Goal: Information Seeking & Learning: Learn about a topic

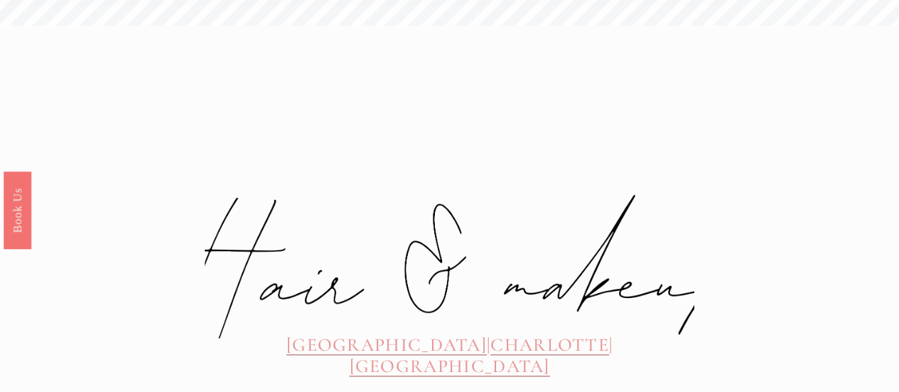
scroll to position [426, 0]
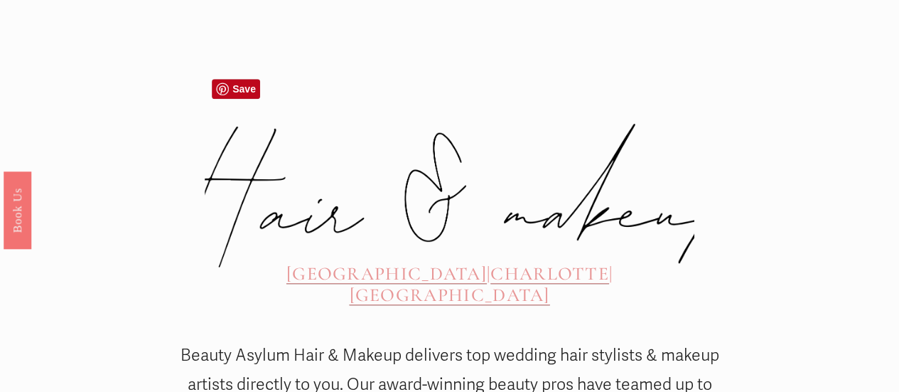
click at [490, 262] on span "CHARLOTTE" at bounding box center [549, 273] width 119 height 22
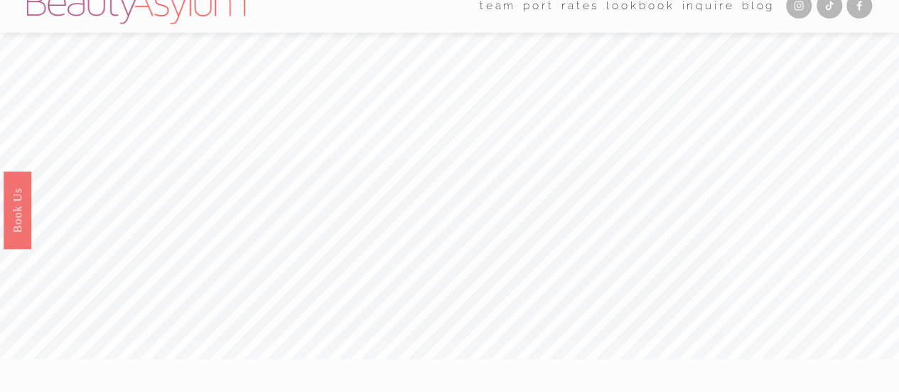
scroll to position [0, 0]
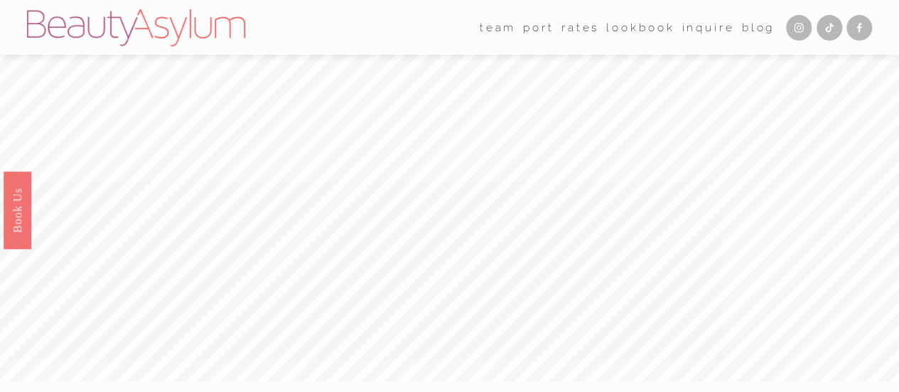
click at [568, 30] on link "Rates" at bounding box center [580, 27] width 38 height 22
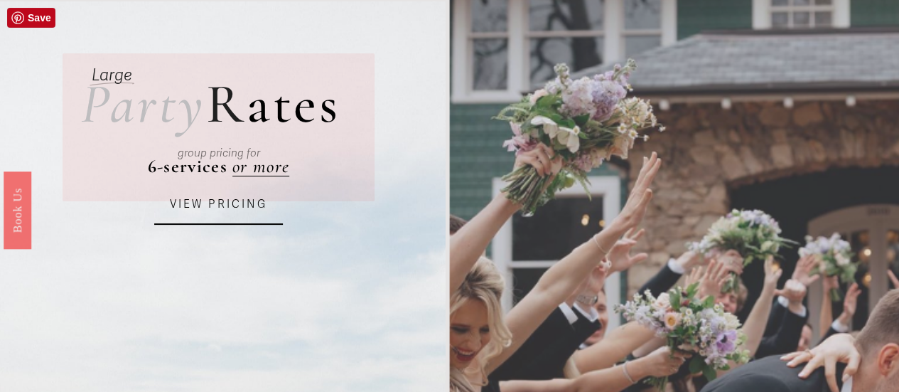
scroll to position [142, 0]
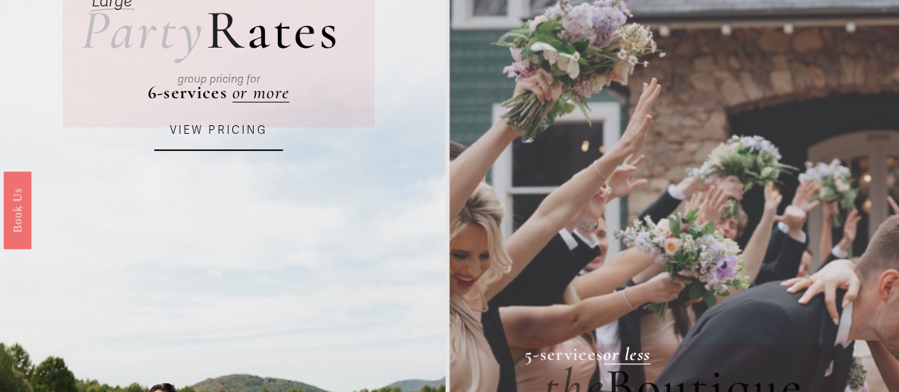
click at [225, 122] on link "VIEW PRICING" at bounding box center [218, 131] width 129 height 39
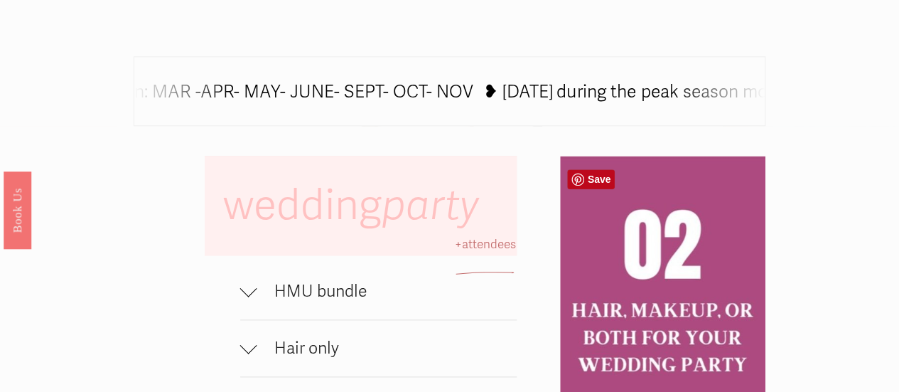
scroll to position [853, 0]
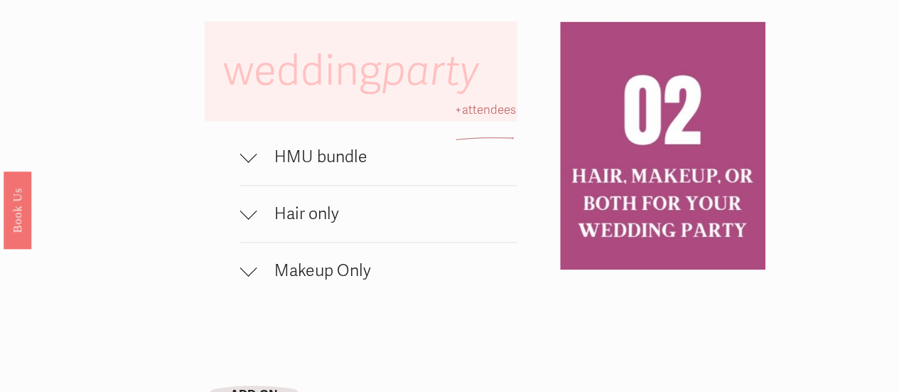
click at [283, 167] on span "HMU bundle" at bounding box center [386, 156] width 259 height 21
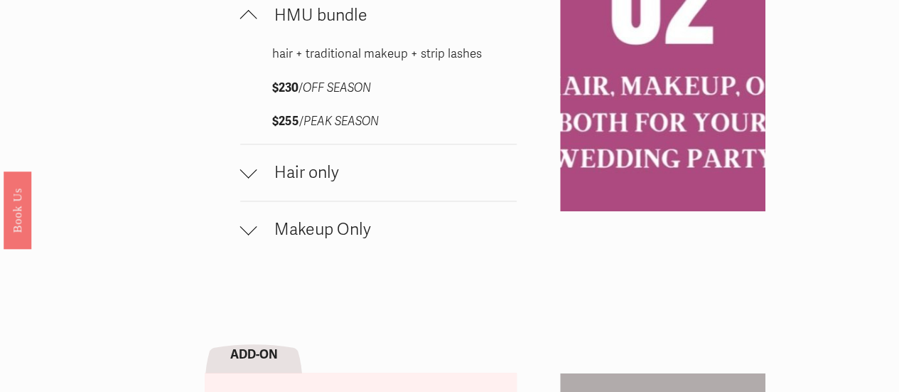
scroll to position [995, 0]
click at [306, 182] on span "Hair only" at bounding box center [386, 171] width 259 height 21
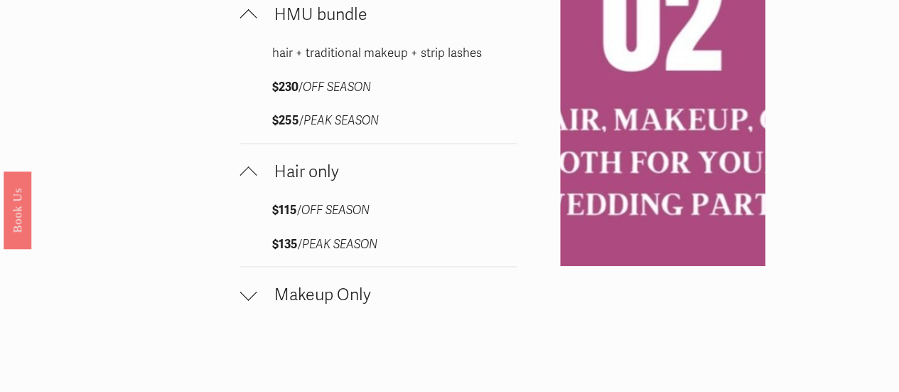
click at [311, 305] on span "Makeup Only" at bounding box center [386, 294] width 259 height 21
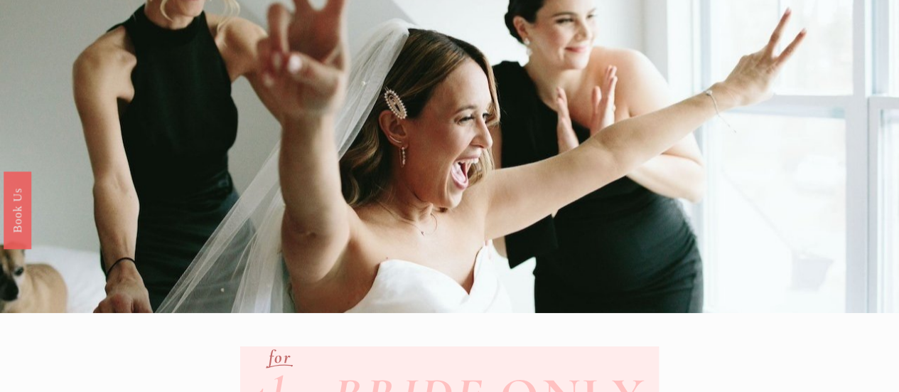
scroll to position [0, 0]
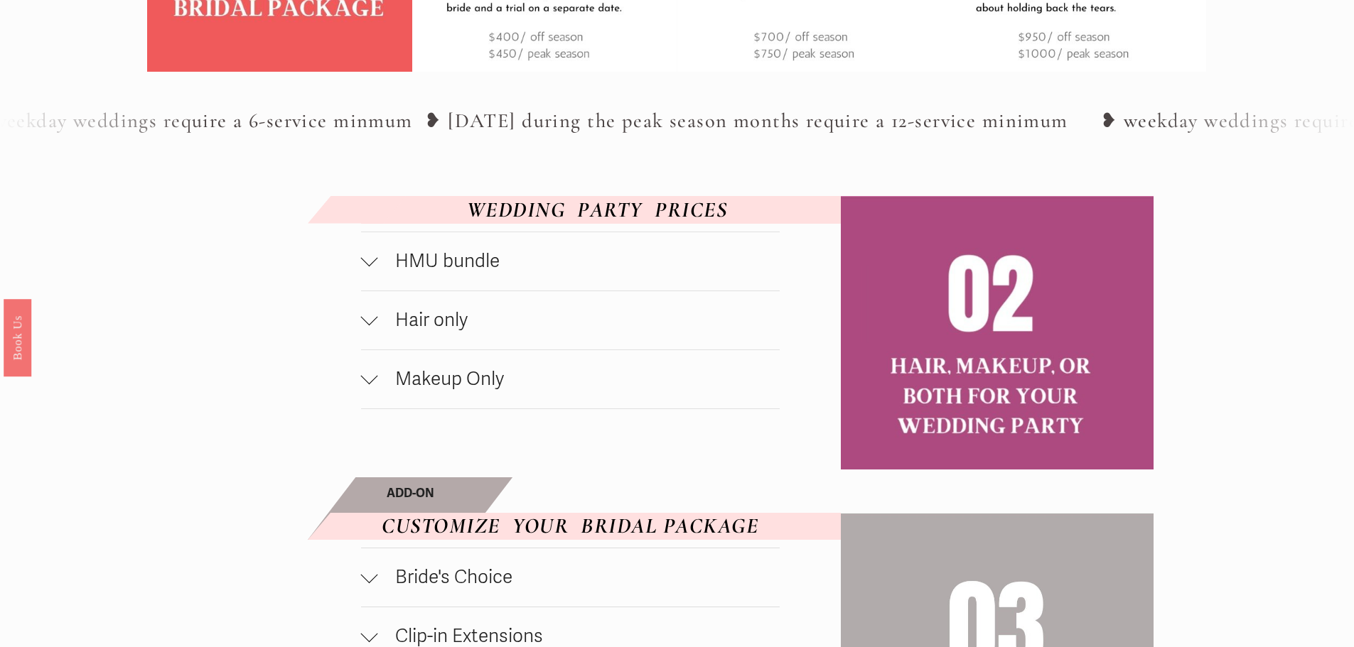
scroll to position [782, 0]
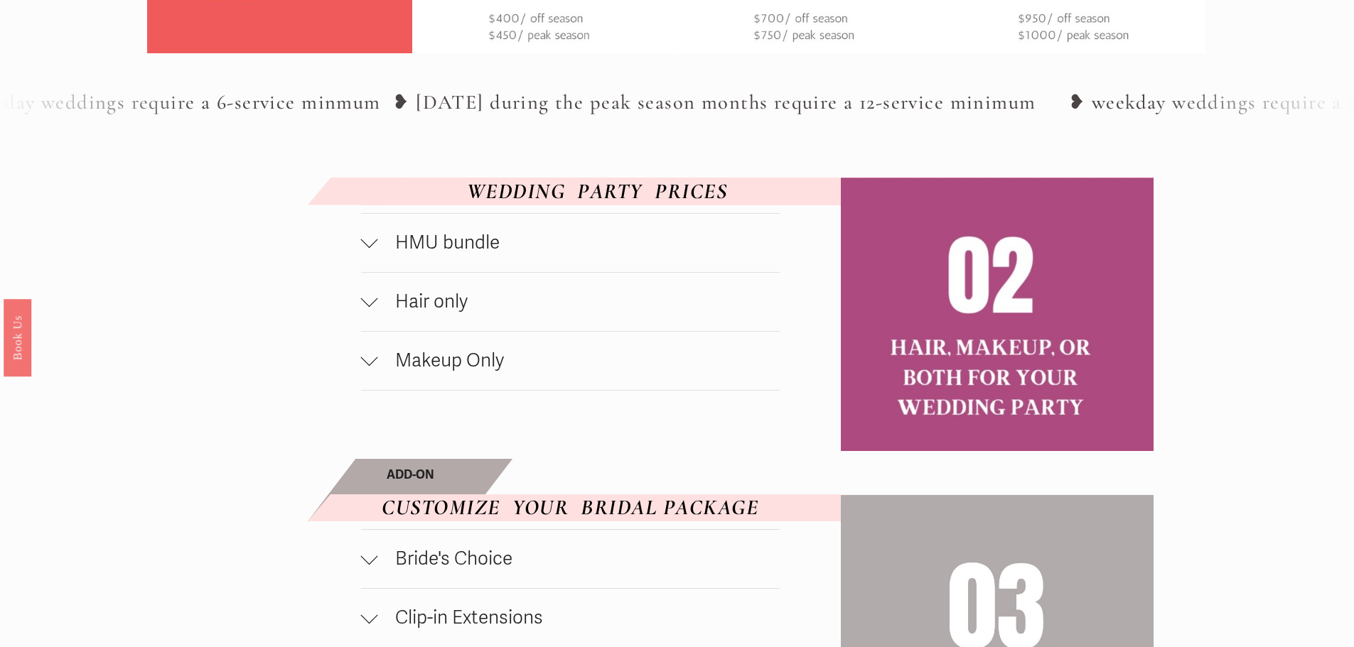
click at [416, 262] on button "HMU bundle" at bounding box center [570, 243] width 419 height 58
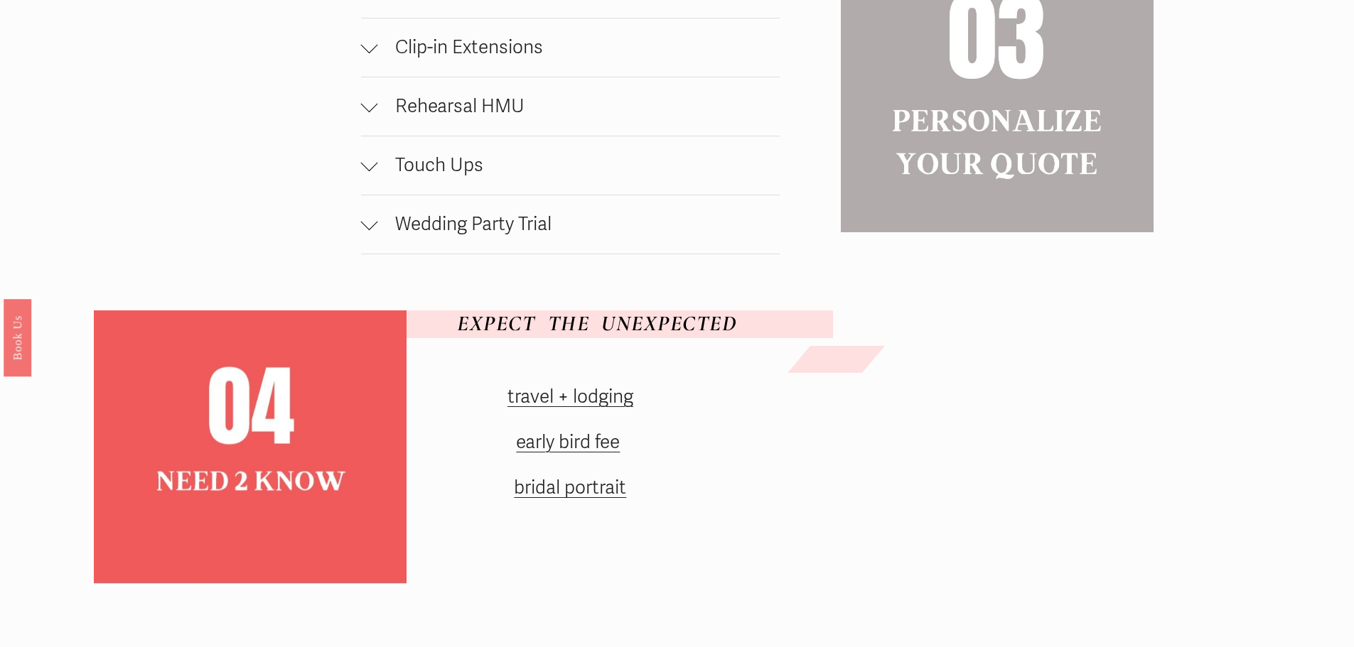
scroll to position [1493, 0]
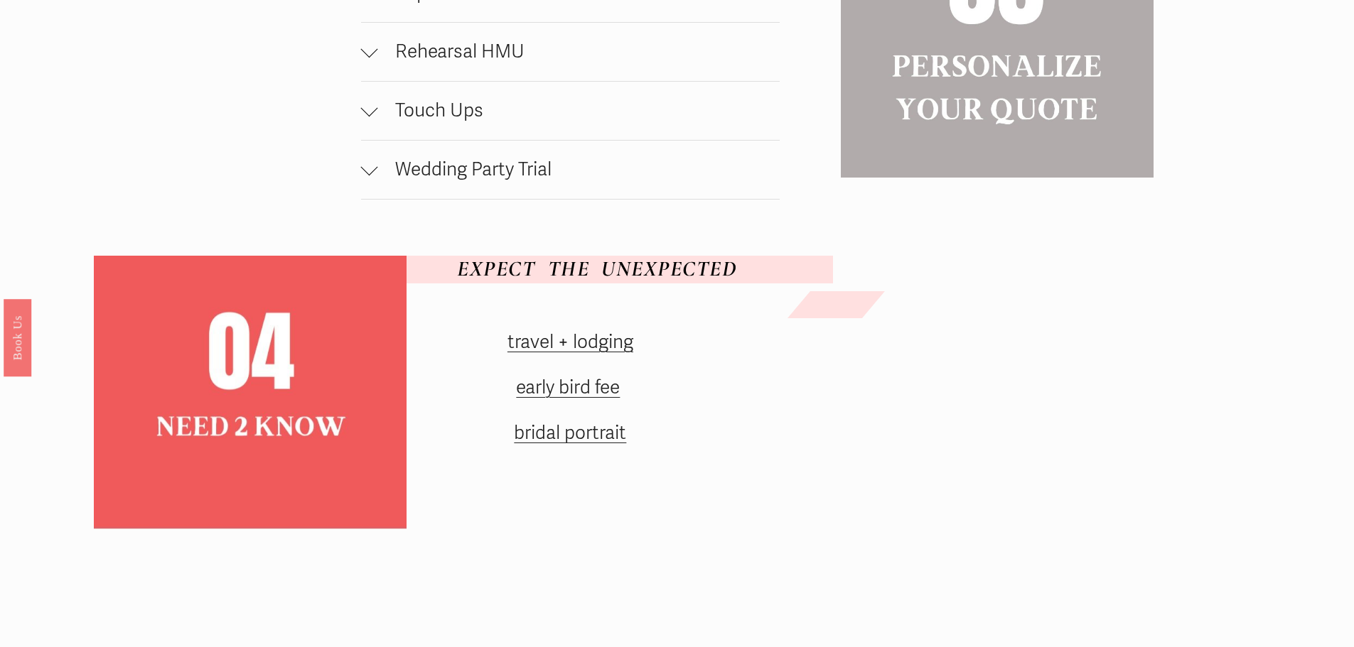
click at [539, 393] on link "early bird fee" at bounding box center [568, 388] width 104 height 23
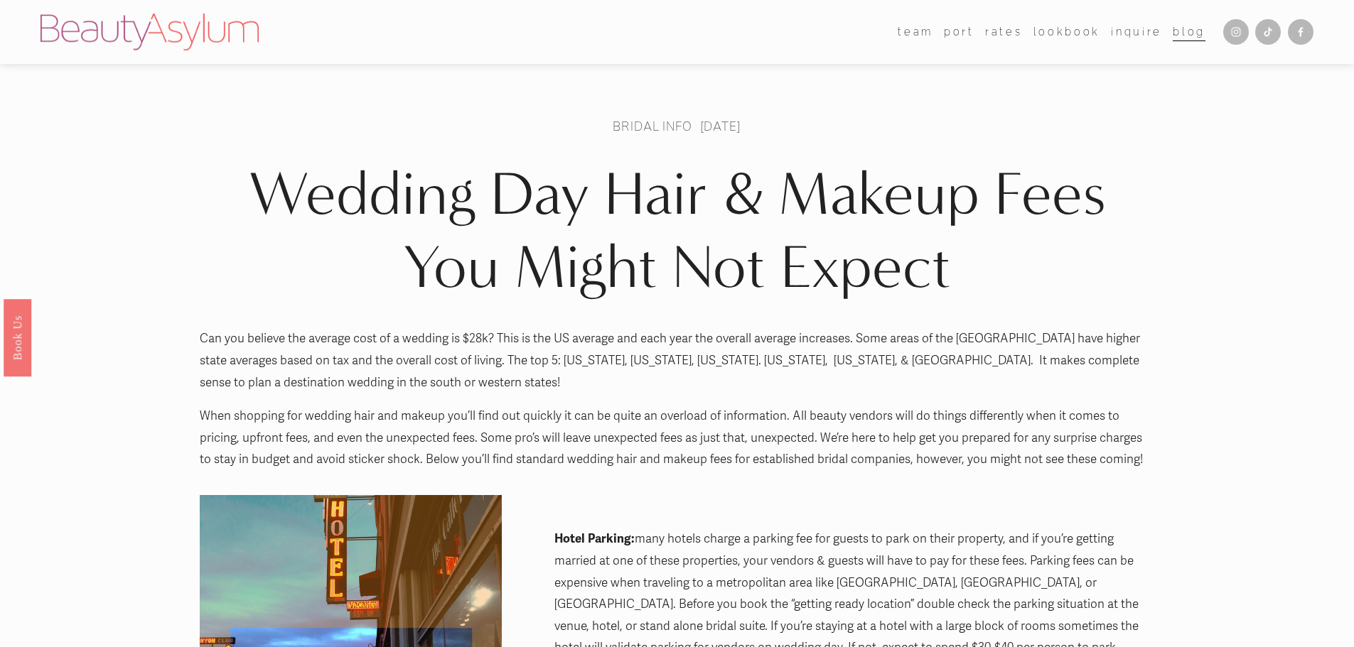
click at [119, 41] on img at bounding box center [150, 32] width 218 height 37
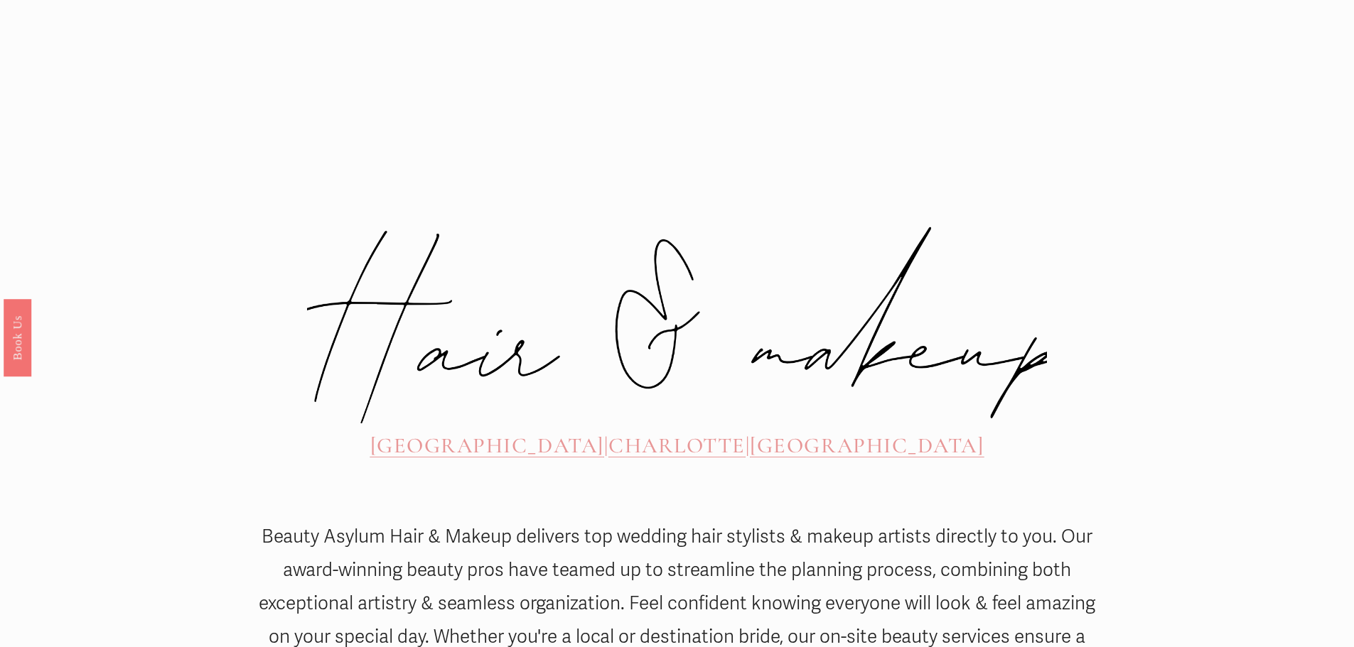
scroll to position [711, 0]
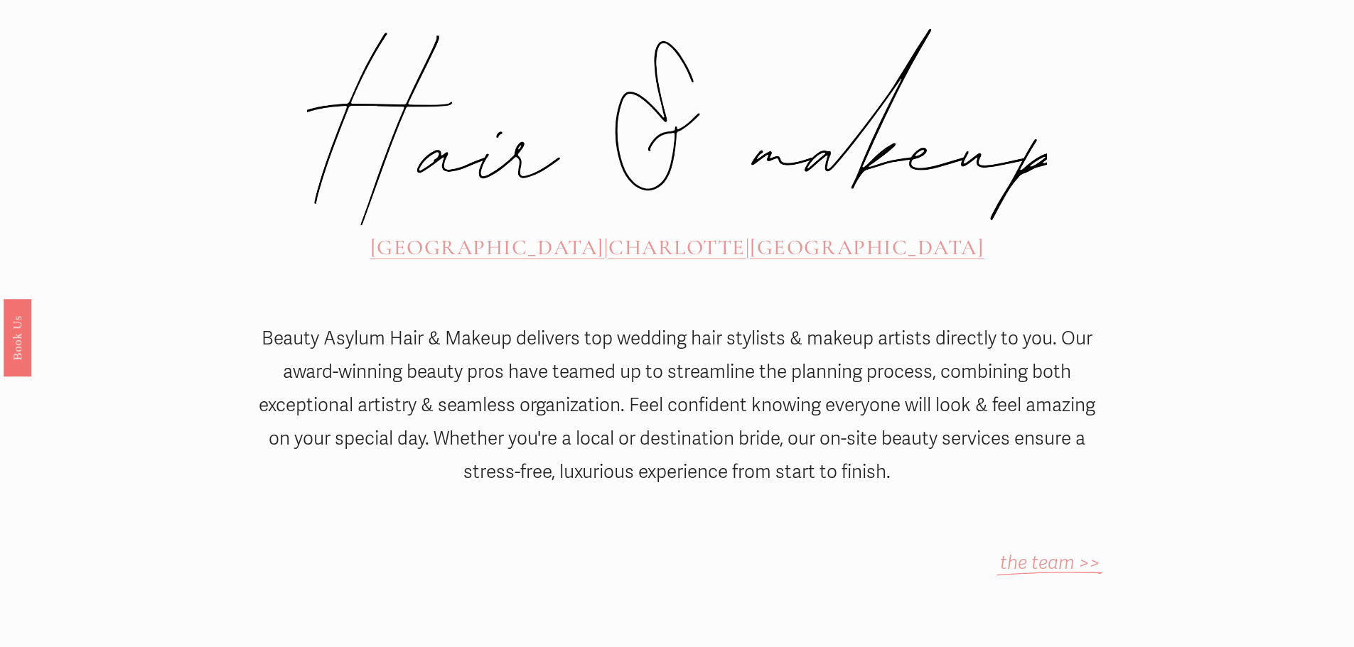
click at [671, 235] on span "CHARLOTTE" at bounding box center [676, 248] width 137 height 26
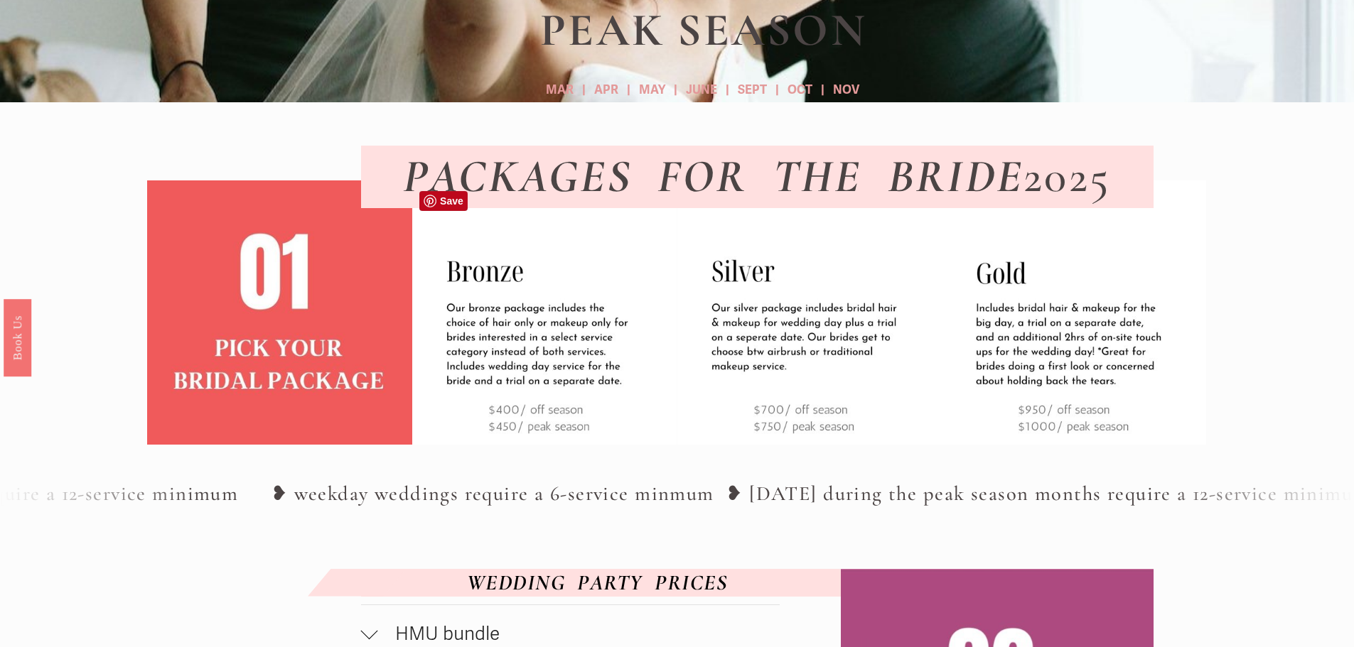
scroll to position [569, 0]
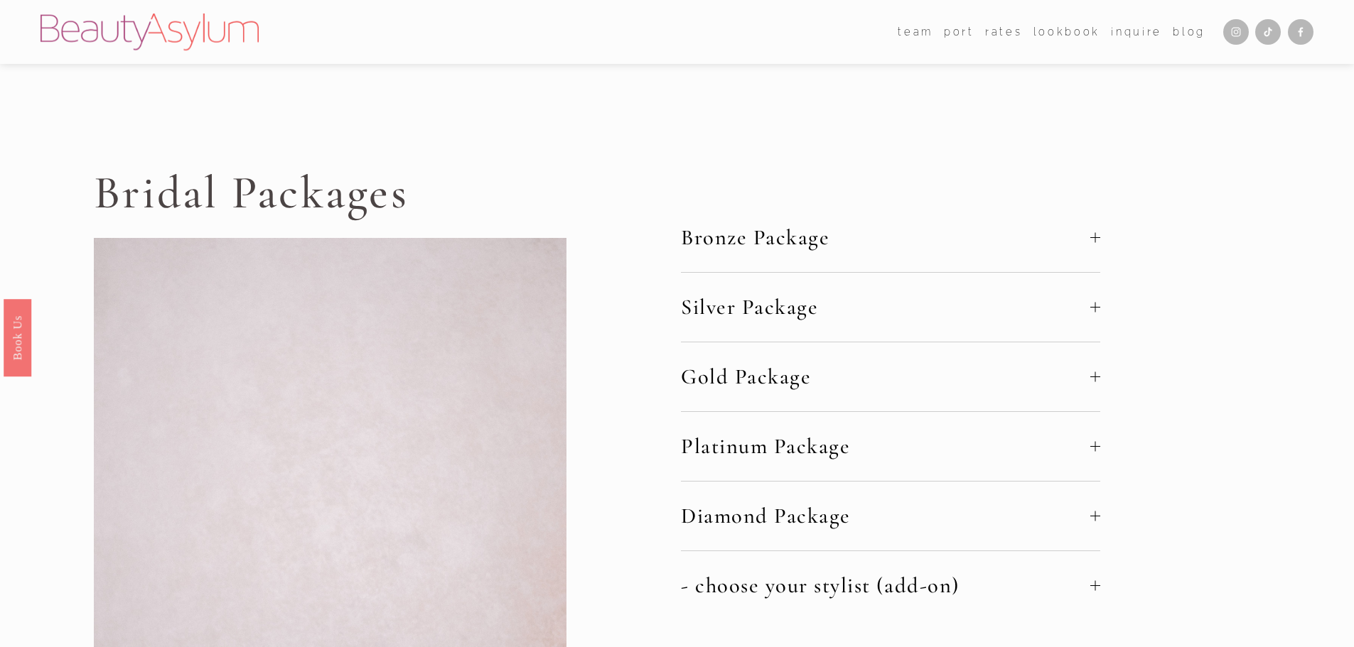
click at [760, 304] on span "Silver Package" at bounding box center [885, 307] width 409 height 26
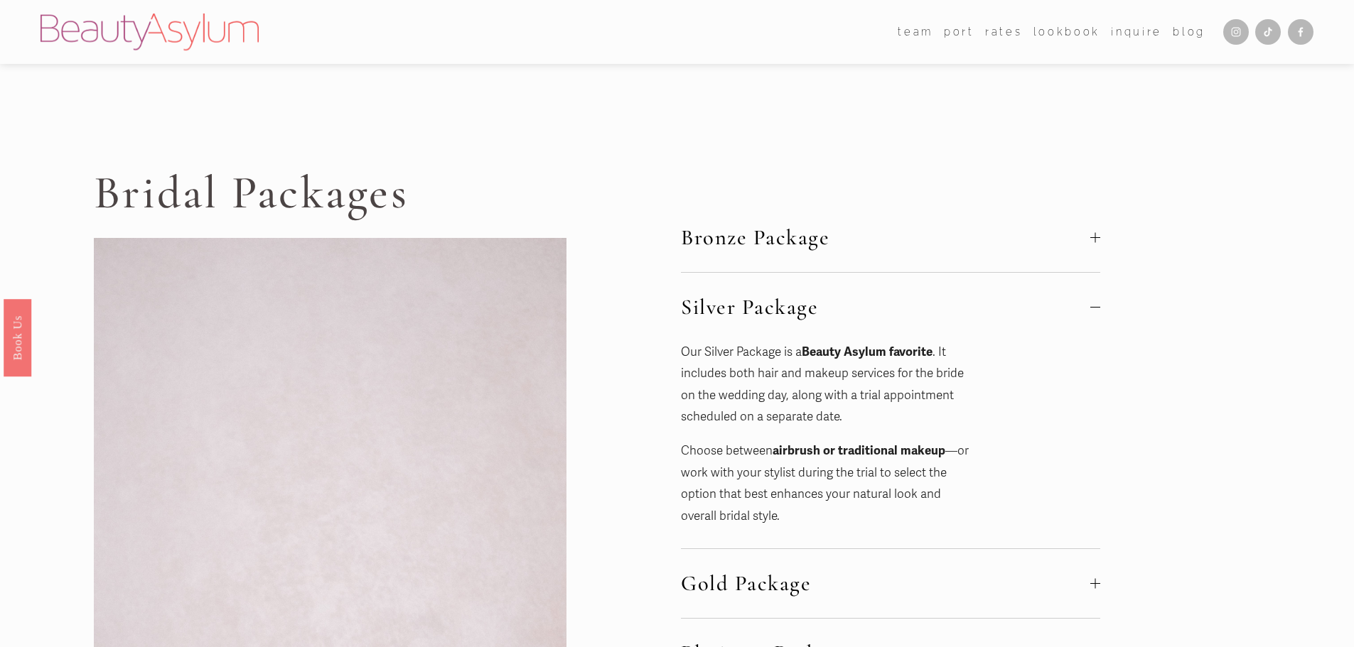
click at [1022, 31] on link "Rates" at bounding box center [1003, 31] width 37 height 21
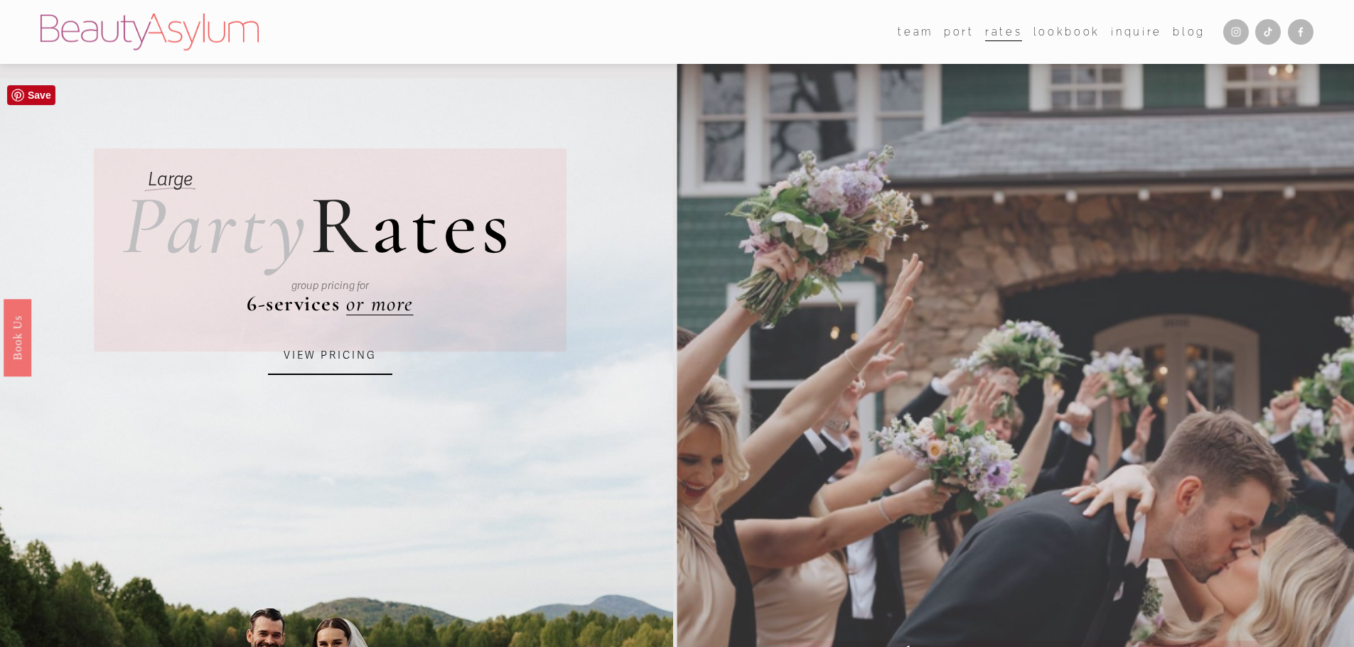
click at [347, 360] on link "VIEW PRICING" at bounding box center [330, 356] width 124 height 38
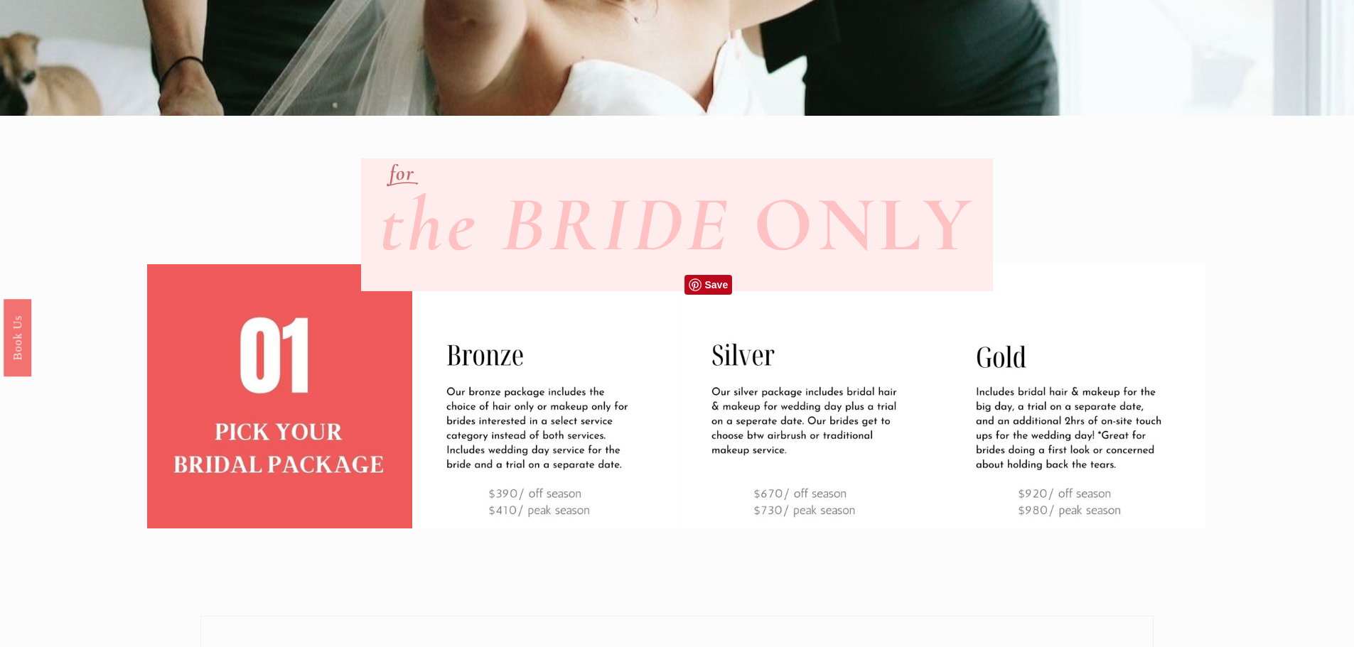
scroll to position [71, 0]
